Goal: Task Accomplishment & Management: Use online tool/utility

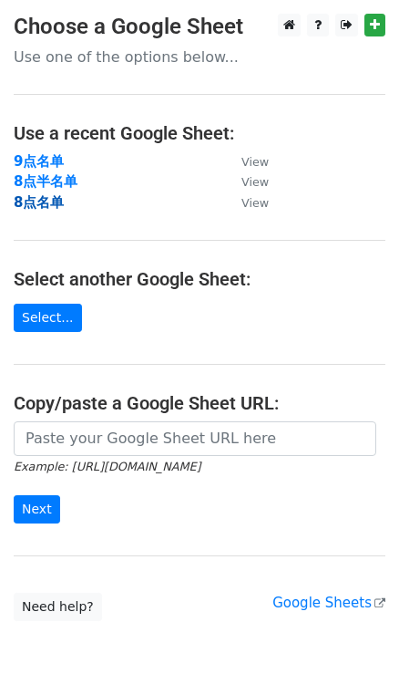
click at [55, 203] on strong "8点名单" at bounding box center [39, 202] width 50 height 16
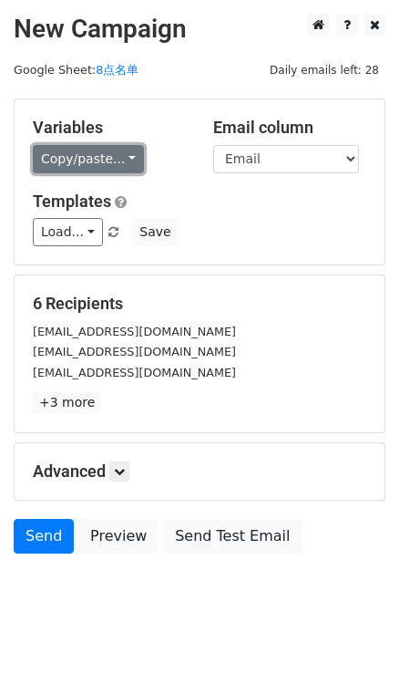
click at [123, 154] on link "Copy/paste..." at bounding box center [88, 159] width 111 height 28
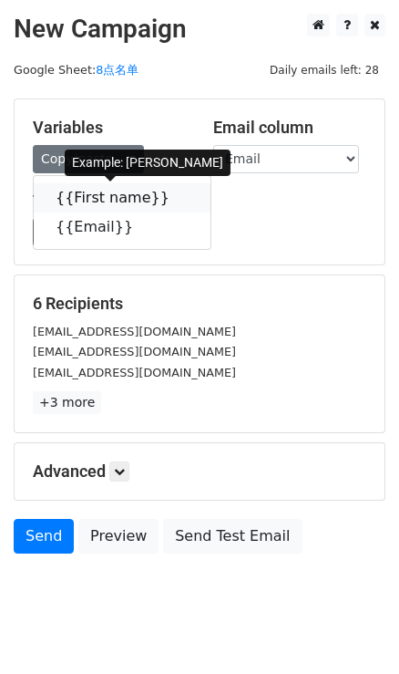
click at [174, 198] on link "{{First name}}" at bounding box center [122, 197] width 177 height 29
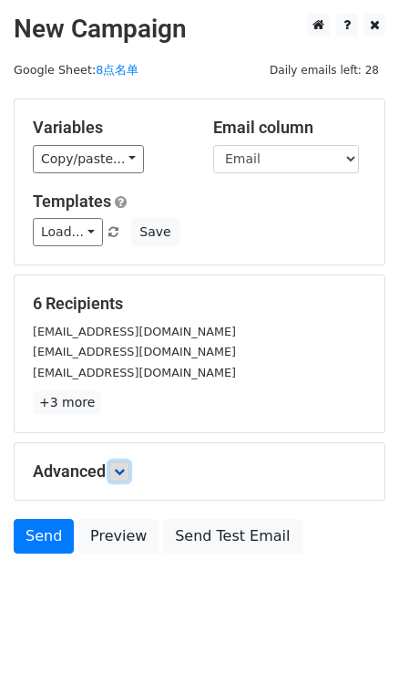
click at [121, 461] on link at bounding box center [119, 471] width 20 height 20
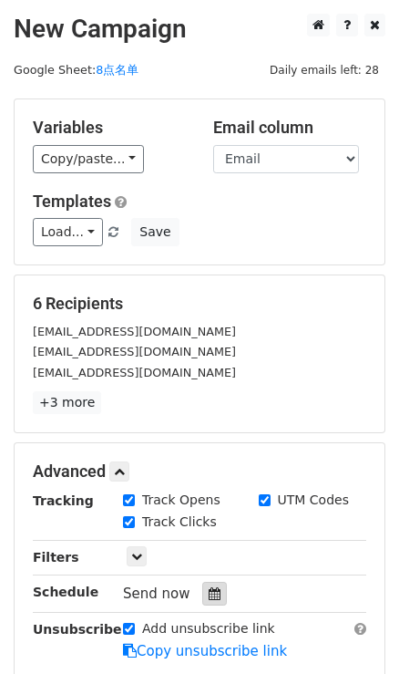
click at [213, 589] on icon at bounding box center [215, 593] width 12 height 13
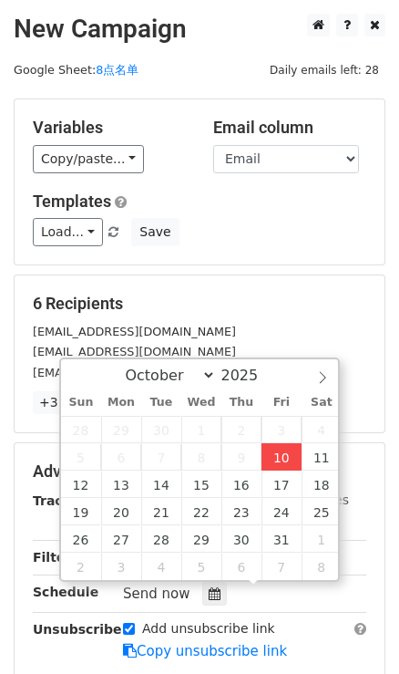
type input "2025-10-10 15:58"
type input "03"
type input "58"
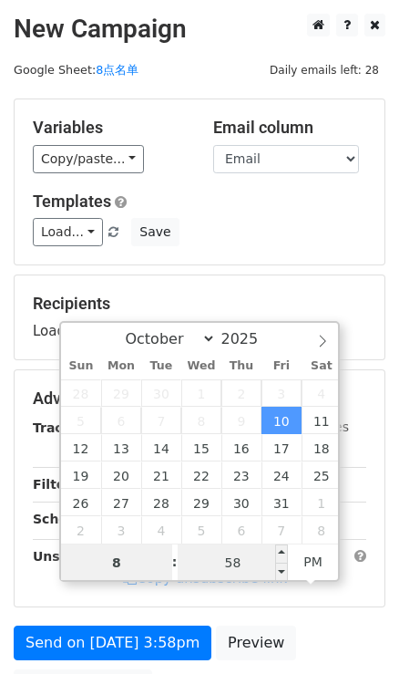
type input "8"
type input "2025-10-10 20:58"
type input "08"
click at [214, 557] on input "58" at bounding box center [233, 562] width 111 height 36
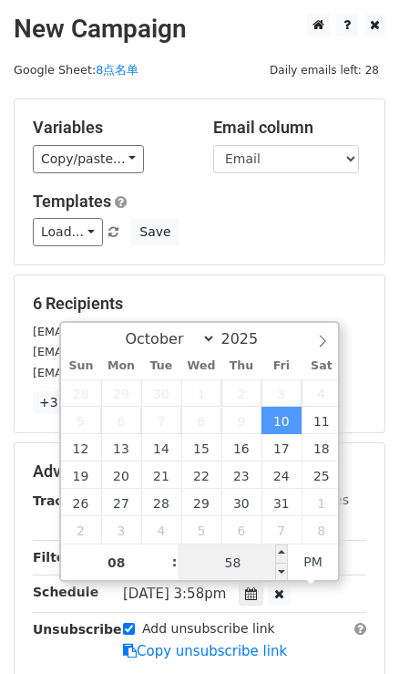
type input "0"
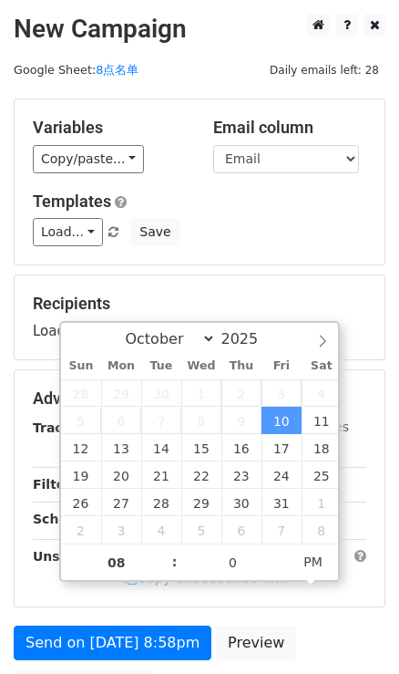
type input "2025-10-10 20:00"
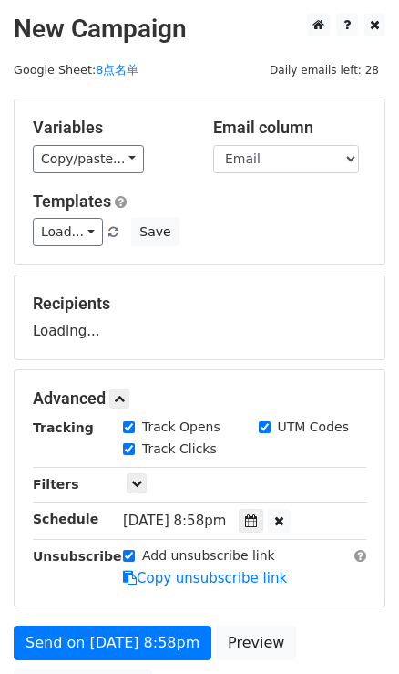
click at [284, 284] on div "Recipients Loading..." at bounding box center [200, 317] width 370 height 84
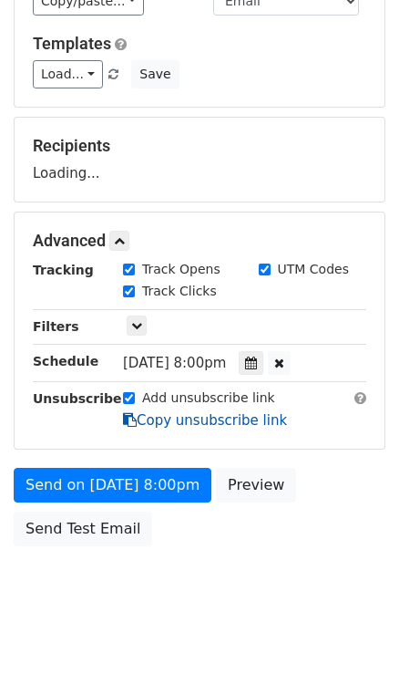
scroll to position [165, 0]
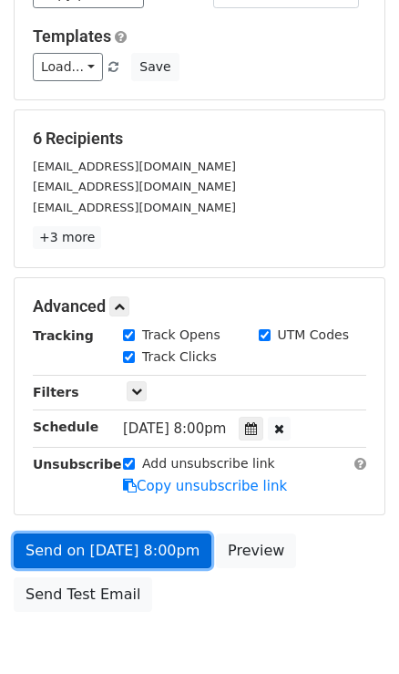
click at [165, 543] on link "Send on Oct 10 at 8:00pm" at bounding box center [113, 550] width 198 height 35
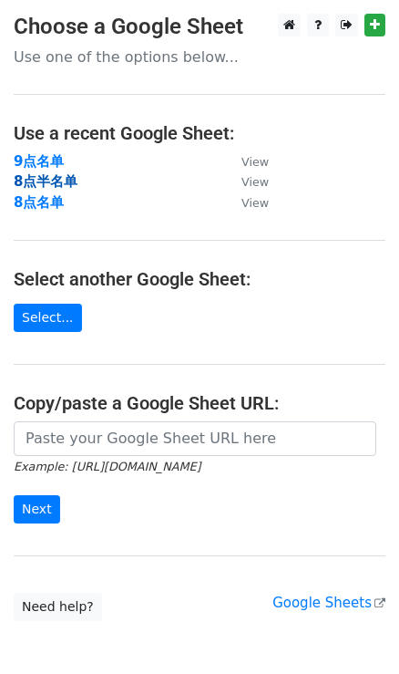
click at [46, 181] on strong "8点半名单" at bounding box center [46, 181] width 64 height 16
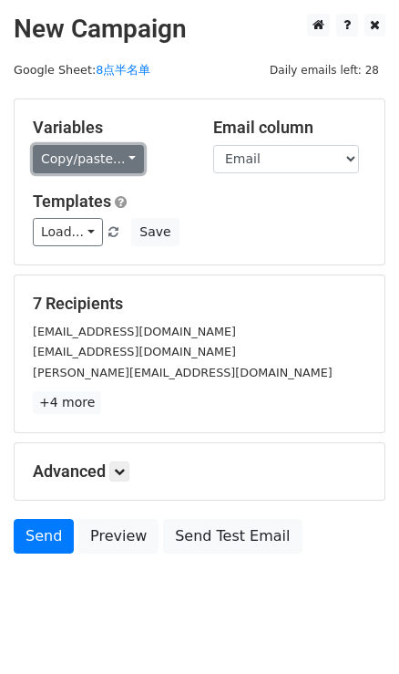
click at [107, 160] on link "Copy/paste..." at bounding box center [88, 159] width 111 height 28
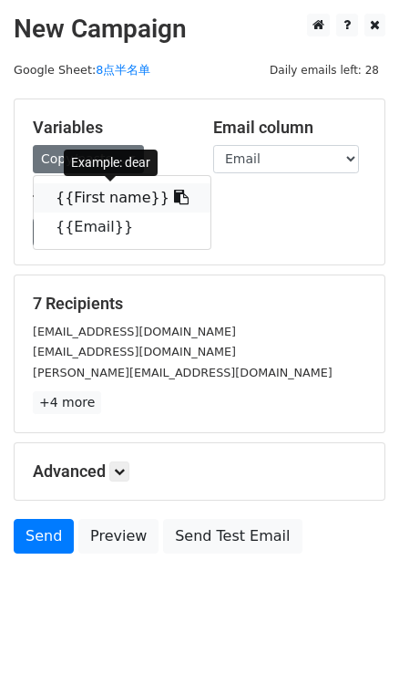
click at [174, 192] on icon at bounding box center [181, 197] width 15 height 15
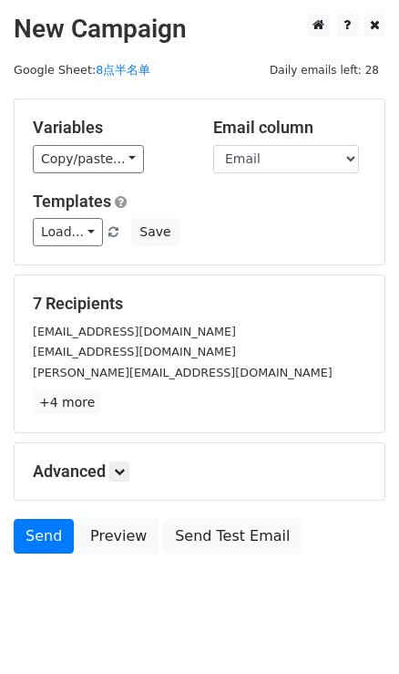
click at [133, 470] on h5 "Advanced" at bounding box center [200, 471] width 334 height 20
click at [123, 469] on icon at bounding box center [119, 471] width 11 height 11
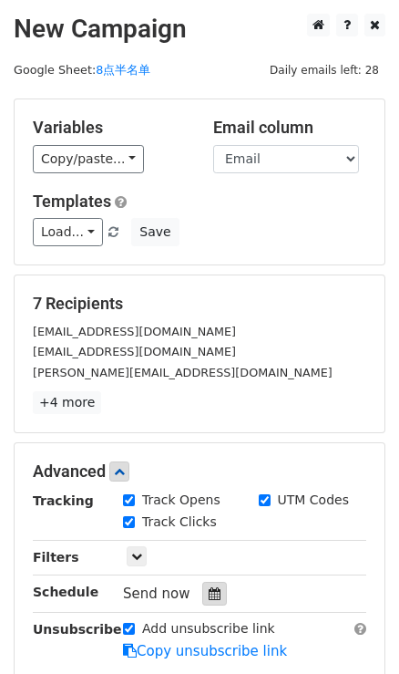
click at [220, 592] on div at bounding box center [214, 594] width 25 height 24
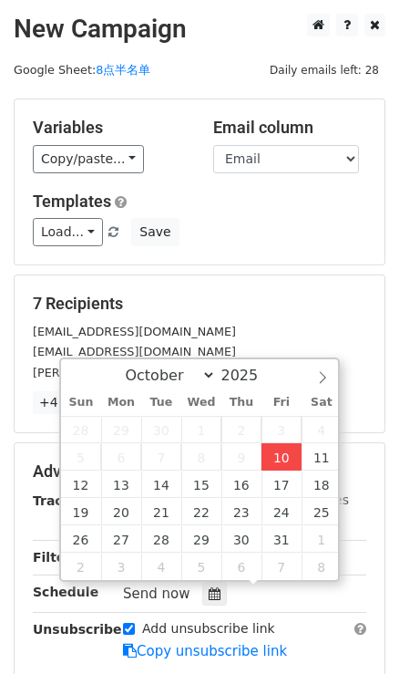
type input "2025-10-10 15:59"
type input "03"
type input "59"
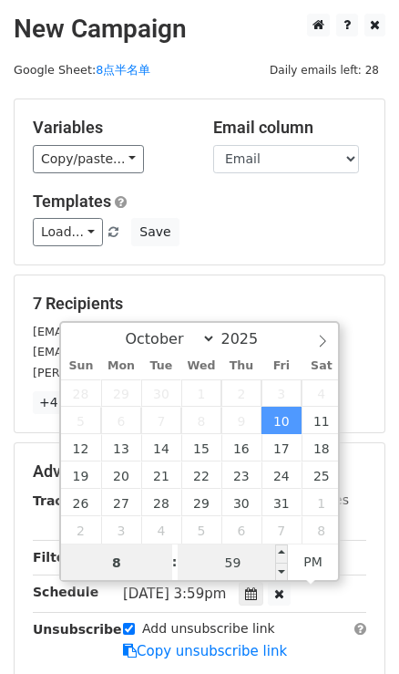
type input "8"
type input "2025-10-10 20:59"
type input "08"
click at [262, 565] on input "59" at bounding box center [233, 562] width 111 height 36
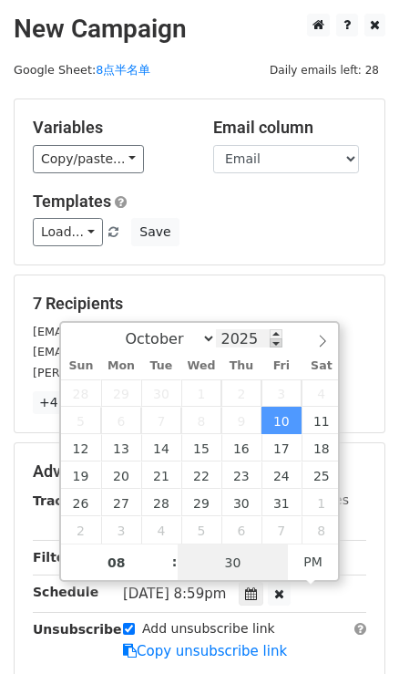
type input "30"
type input "2025-10-10 20:30"
click at [270, 346] on span at bounding box center [276, 342] width 13 height 9
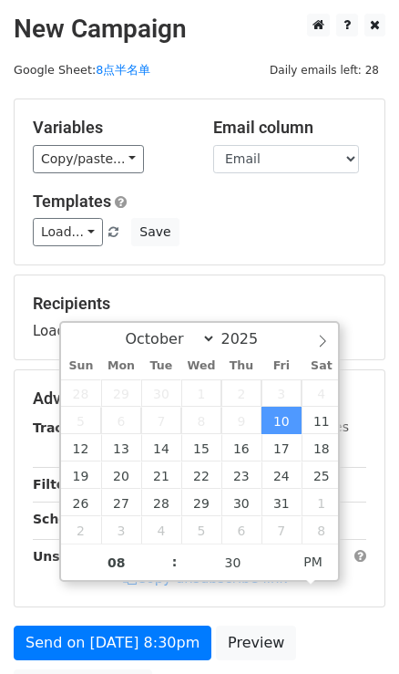
click at [295, 261] on div "Variables Copy/paste... {{First name}} {{Email}} Email column First name Email …" at bounding box center [200, 181] width 370 height 165
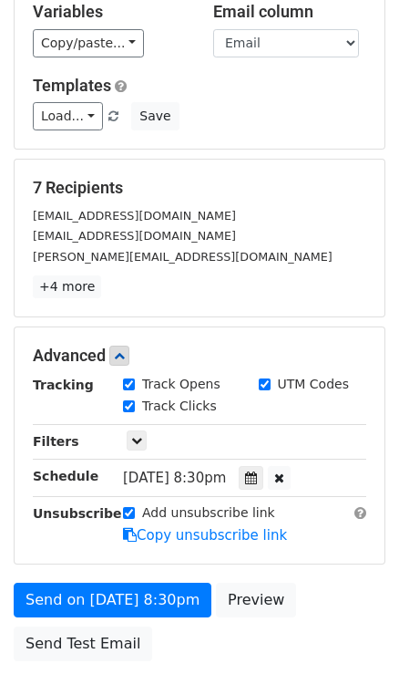
scroll to position [248, 0]
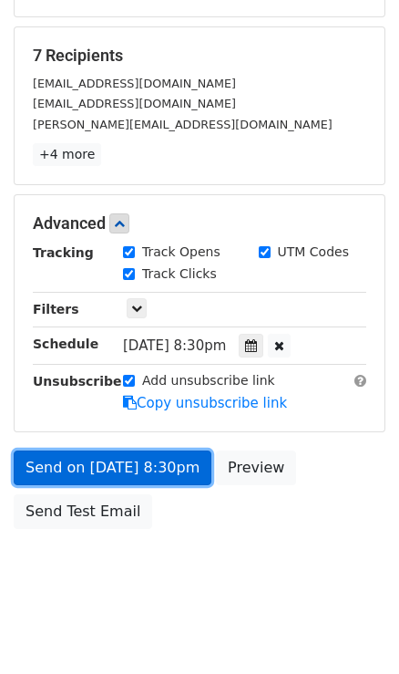
click at [171, 469] on link "Send on Oct 10 at 8:30pm" at bounding box center [113, 467] width 198 height 35
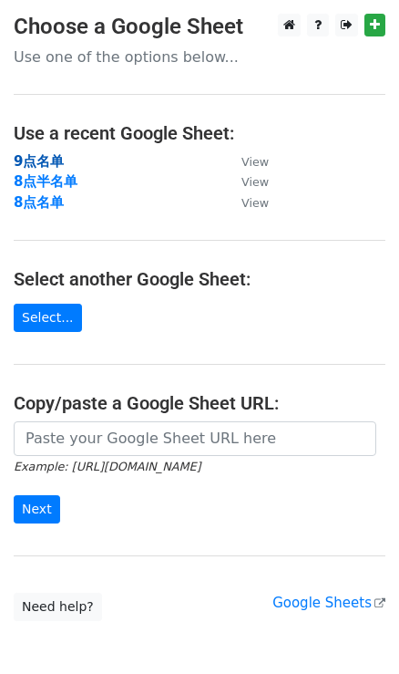
click at [40, 155] on strong "9点名单" at bounding box center [39, 161] width 50 height 16
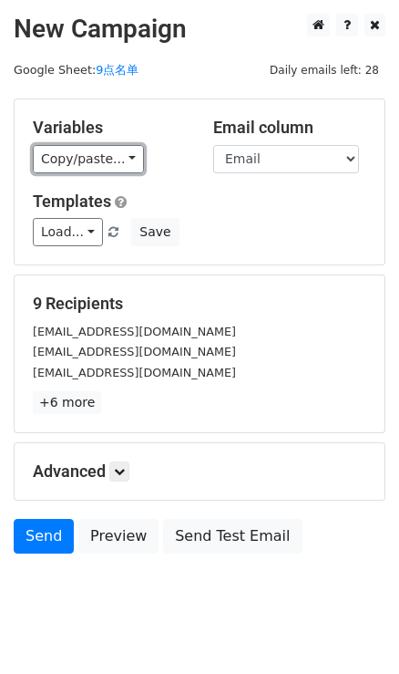
drag, startPoint x: 129, startPoint y: 162, endPoint x: 143, endPoint y: 183, distance: 25.5
click at [129, 162] on link "Copy/paste..." at bounding box center [88, 159] width 111 height 28
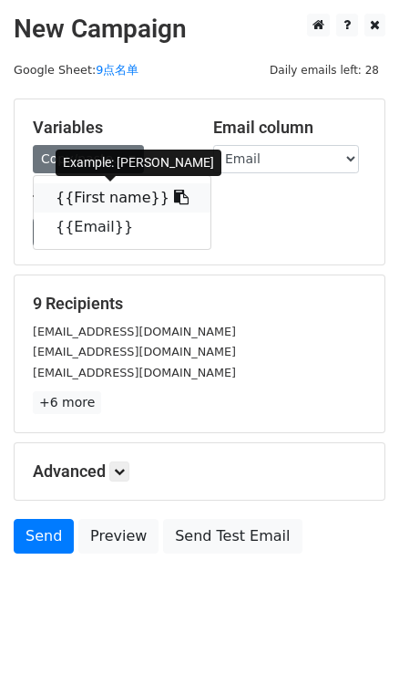
click at [150, 193] on link "{{First name}}" at bounding box center [122, 197] width 177 height 29
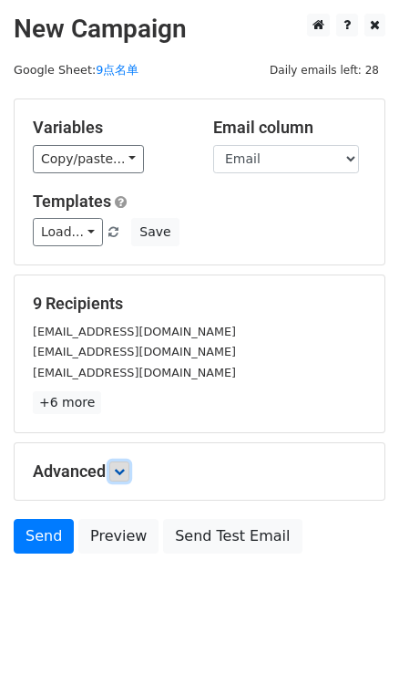
click at [120, 462] on link at bounding box center [119, 471] width 20 height 20
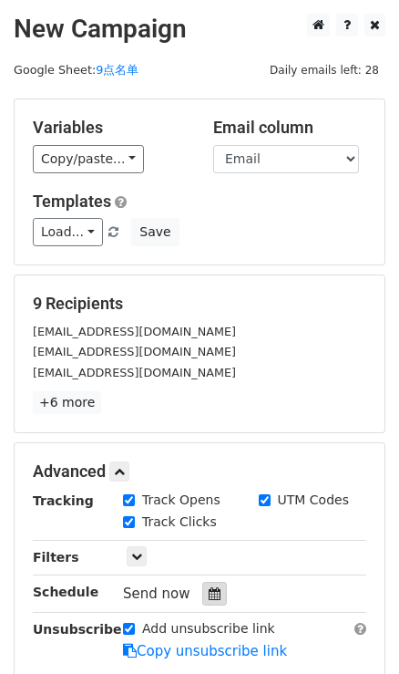
click at [210, 587] on icon at bounding box center [215, 593] width 12 height 13
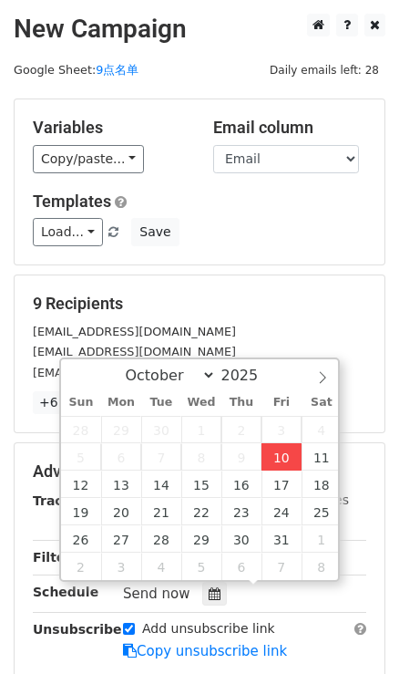
type input "[DATE] 16:00"
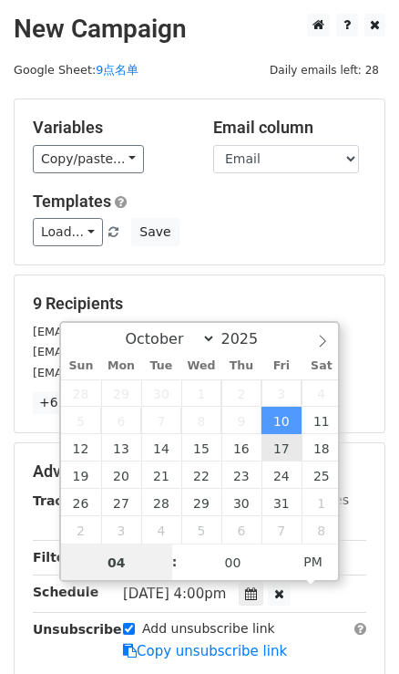
type input "9"
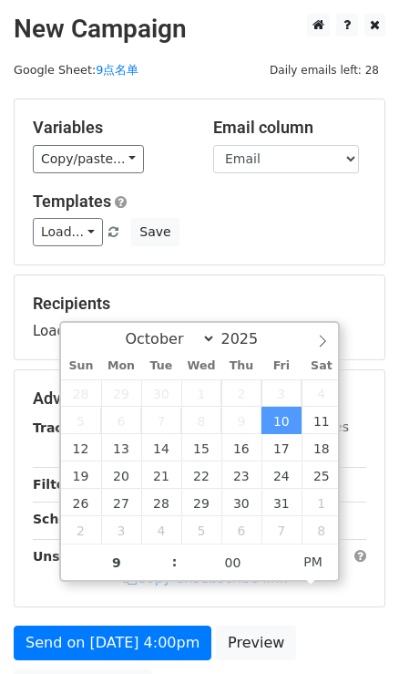
type input "[DATE] 21:00"
click at [278, 243] on div "Load... No templates saved Save" at bounding box center [199, 232] width 361 height 28
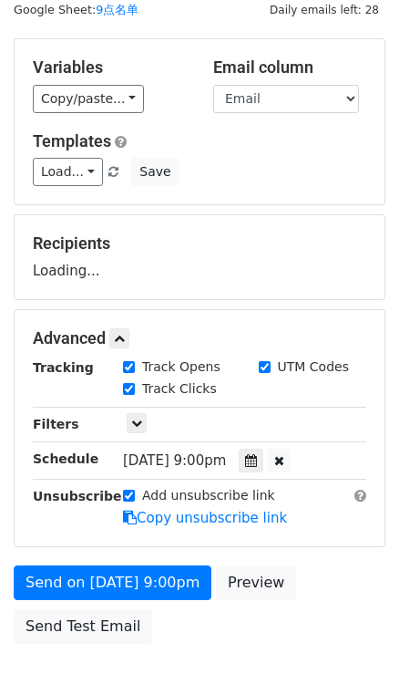
scroll to position [182, 0]
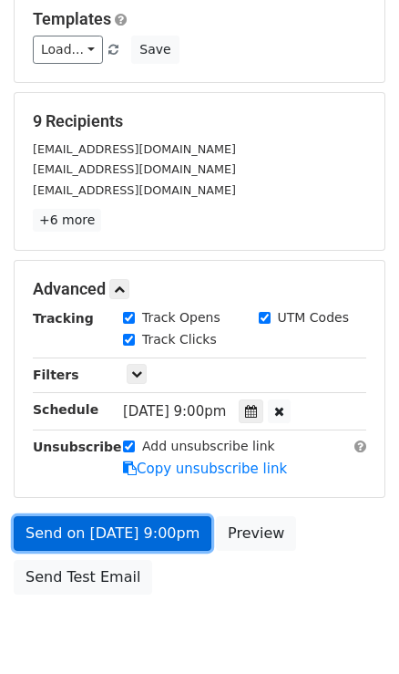
click at [184, 533] on link "Send on [DATE] 9:00pm" at bounding box center [113, 533] width 198 height 35
